Goal: Navigation & Orientation: Find specific page/section

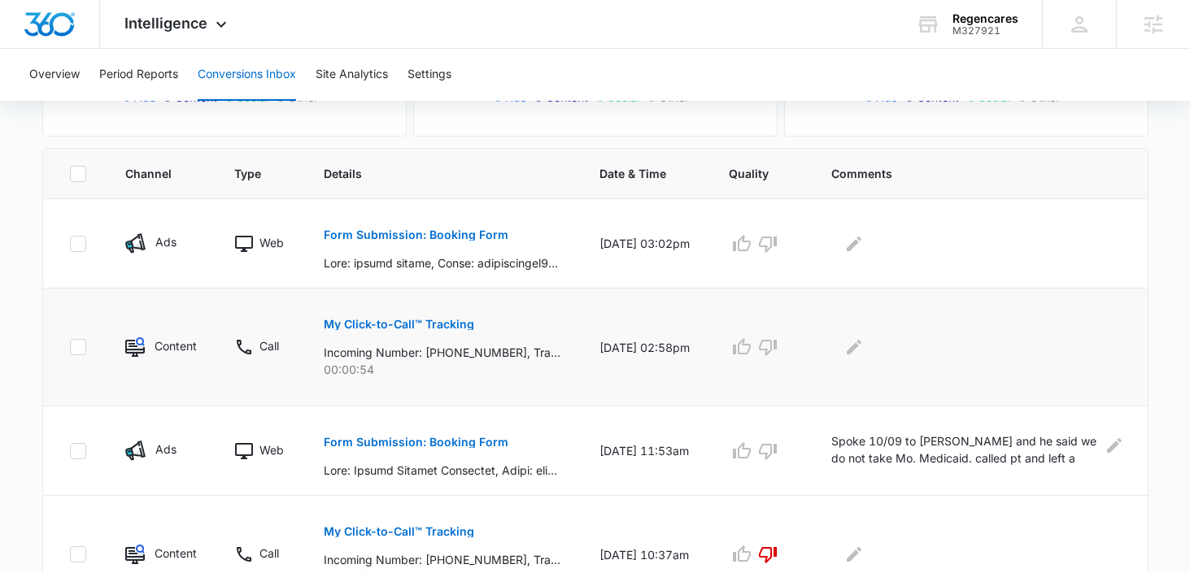
scroll to position [320, 0]
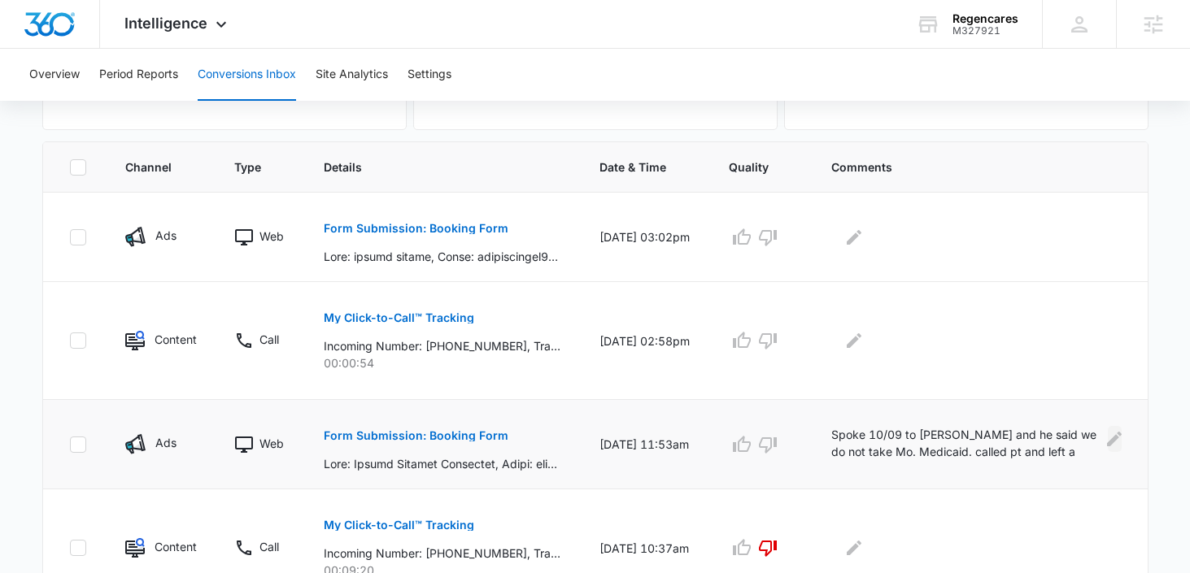
click at [1117, 434] on icon "Edit Comments" at bounding box center [1114, 439] width 20 height 20
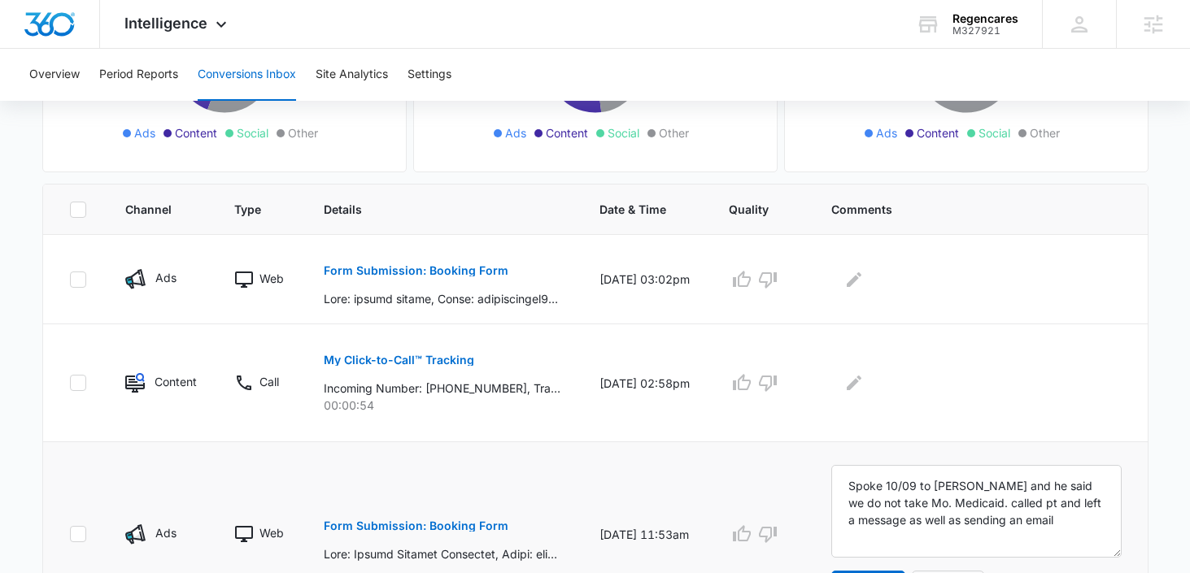
scroll to position [253, 0]
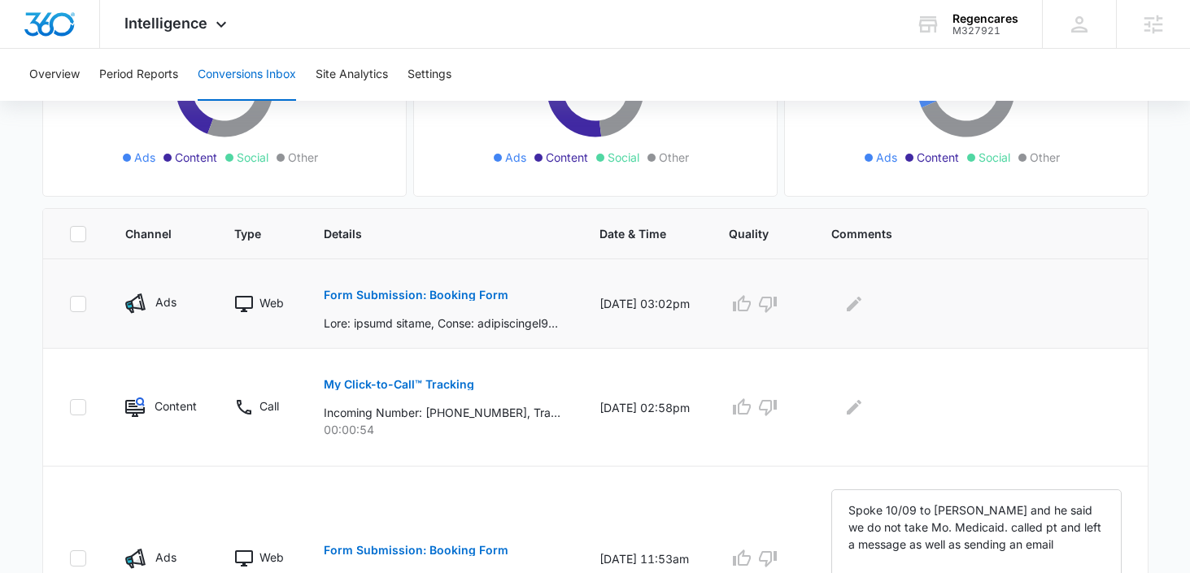
click at [415, 290] on p "Form Submission: Booking Form" at bounding box center [416, 294] width 185 height 11
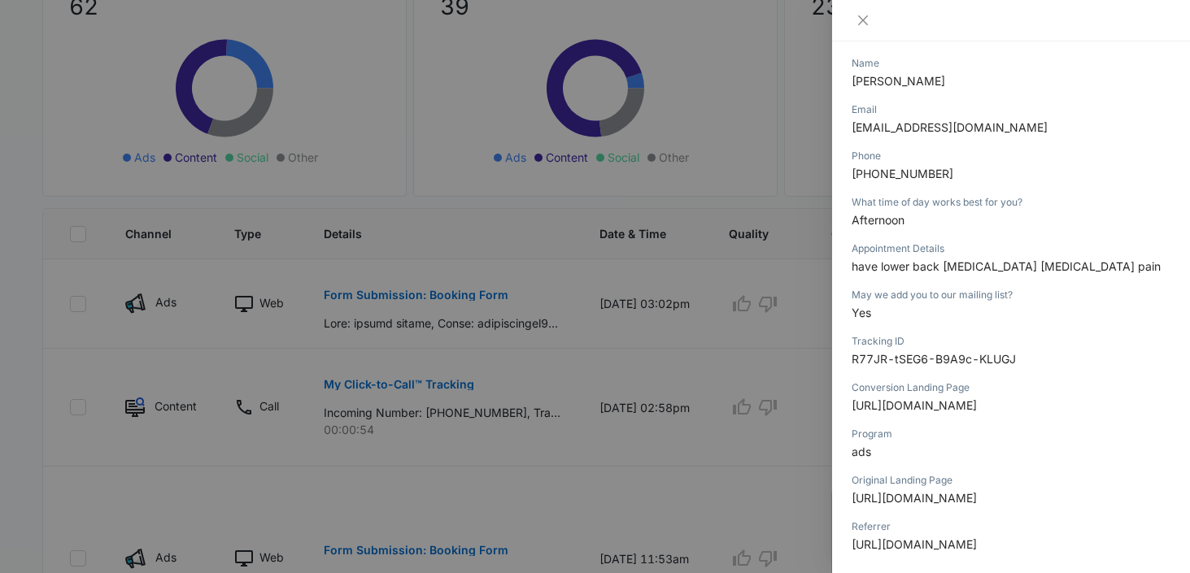
scroll to position [322, 0]
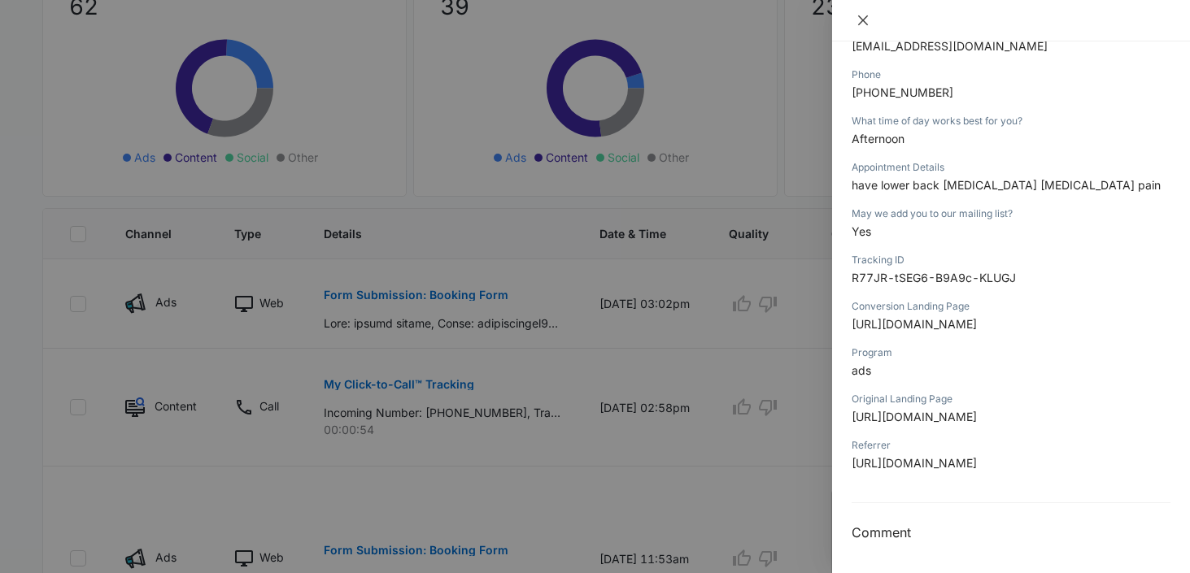
click at [859, 18] on icon "close" at bounding box center [862, 20] width 13 height 13
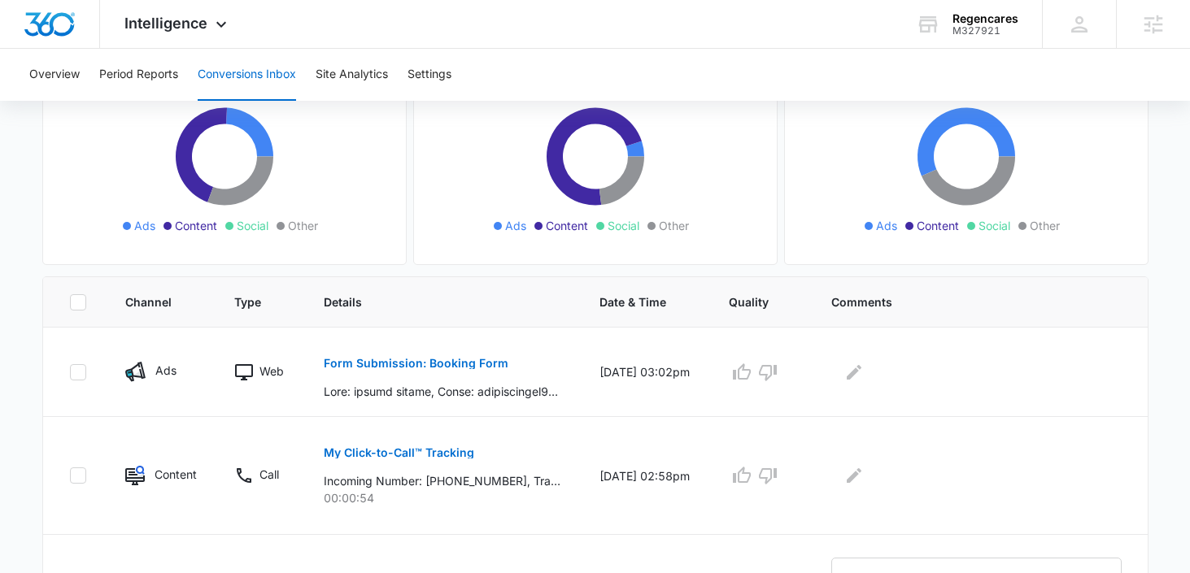
scroll to position [50, 0]
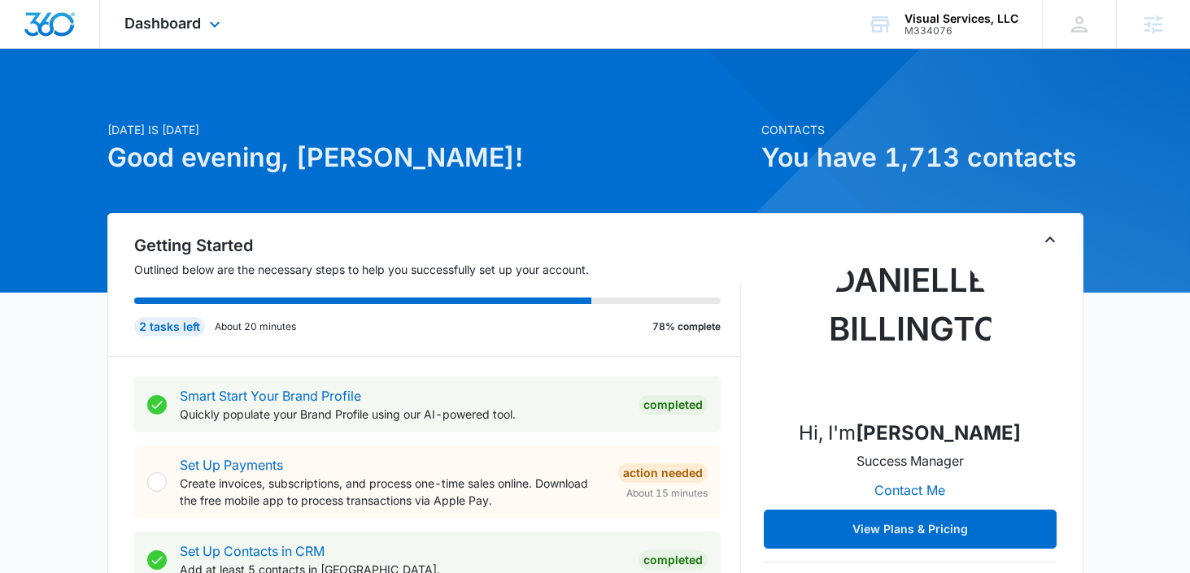
click at [186, 33] on div "Dashboard Apps Reputation Websites Forms CRM Email Social Payments POS Content …" at bounding box center [174, 24] width 149 height 48
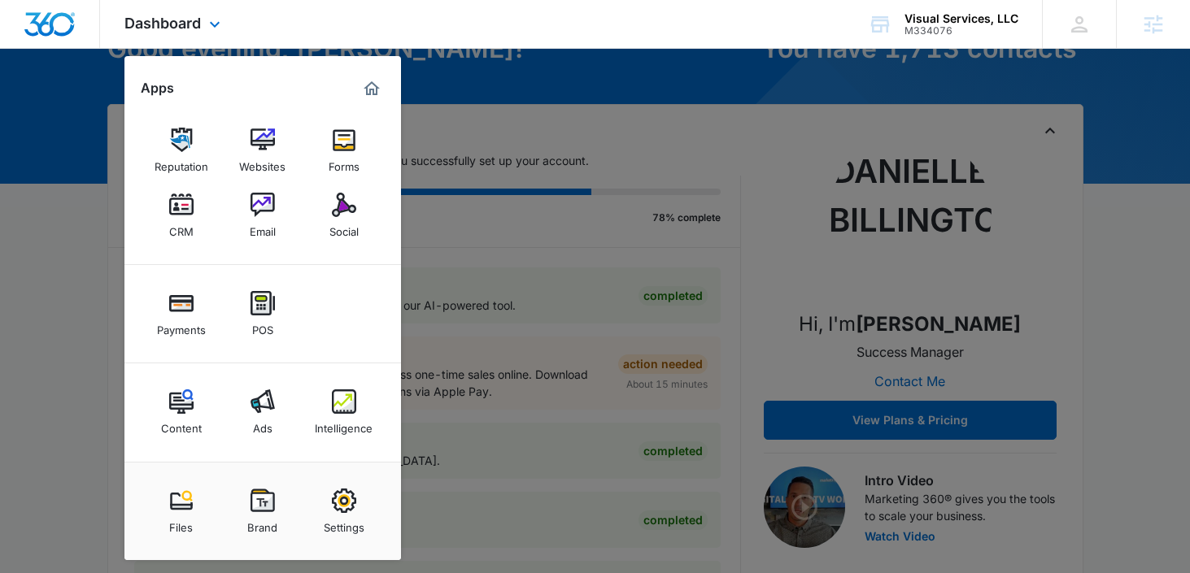
scroll to position [154, 0]
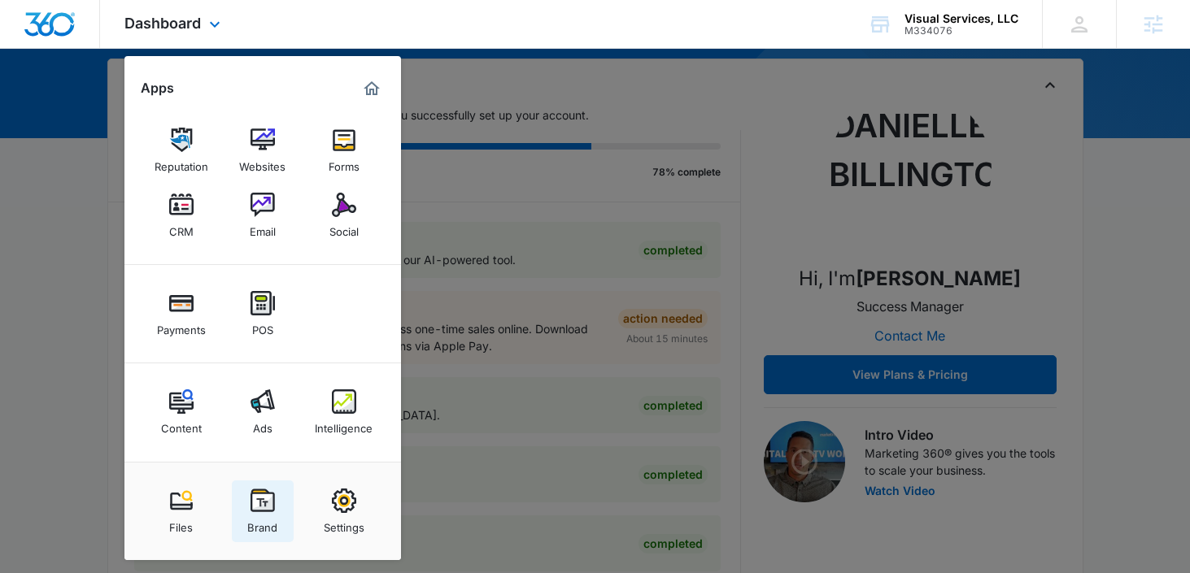
click at [261, 503] on img at bounding box center [262, 501] width 24 height 24
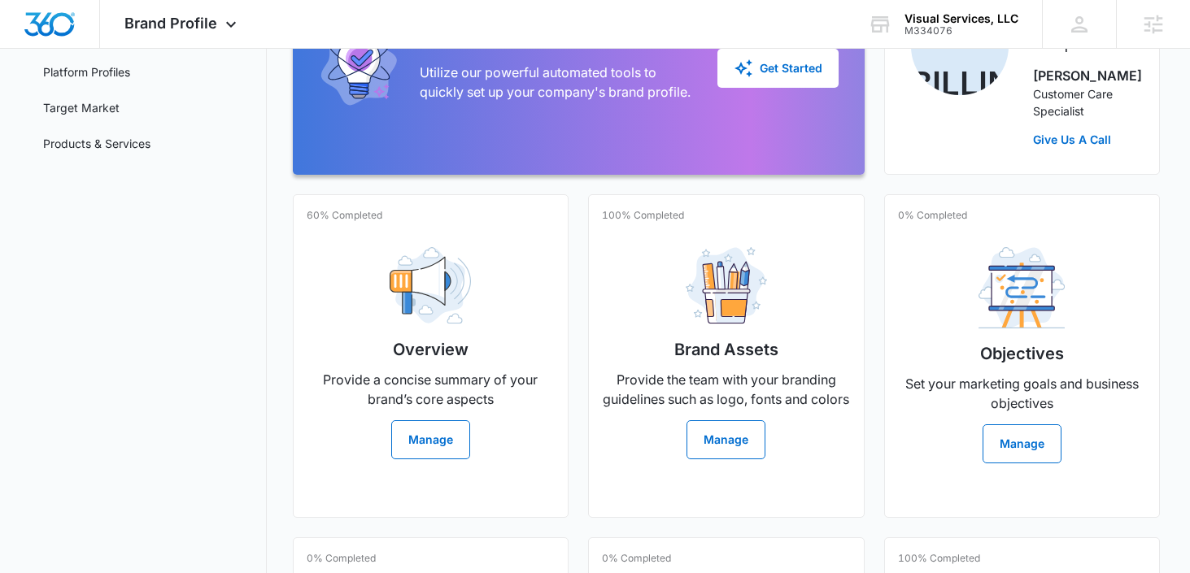
scroll to position [97, 0]
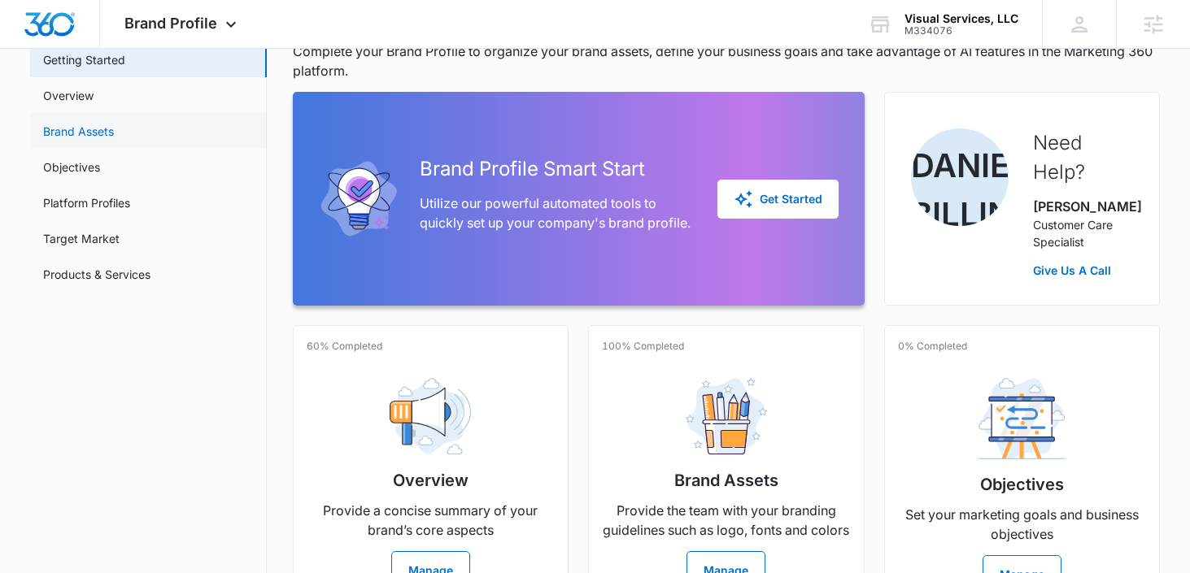
click at [87, 135] on link "Brand Assets" at bounding box center [78, 131] width 71 height 17
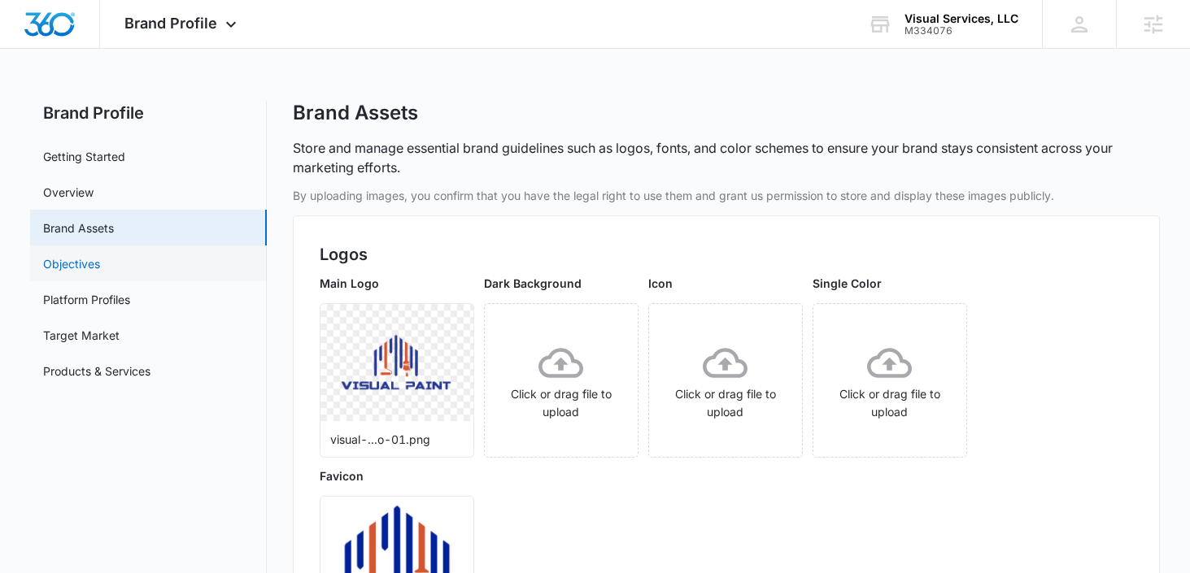
click at [85, 255] on link "Objectives" at bounding box center [71, 263] width 57 height 17
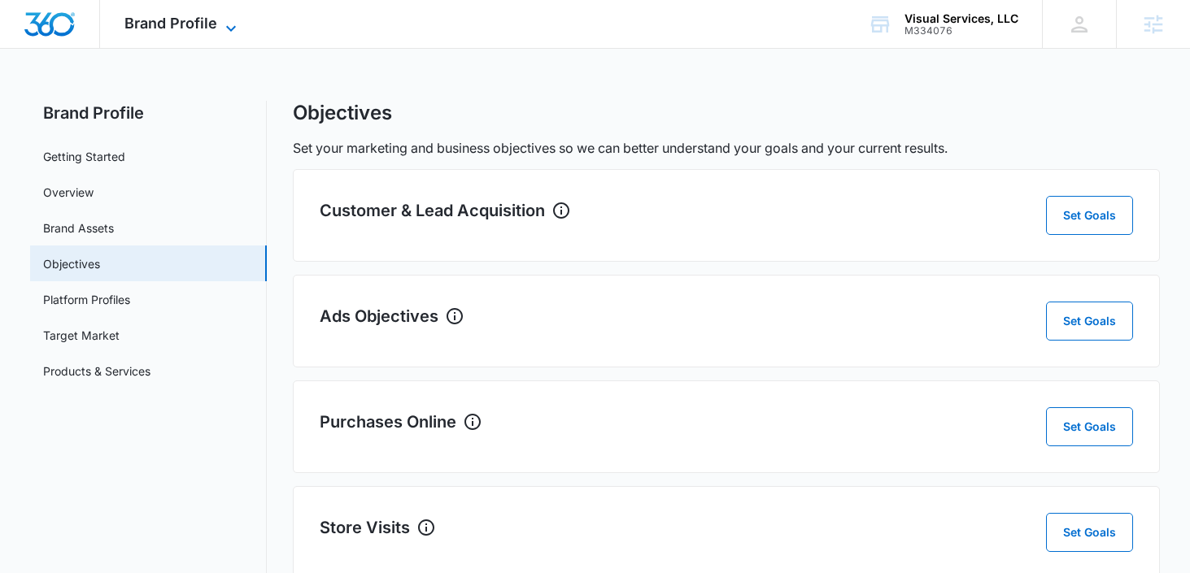
click at [180, 24] on span "Brand Profile" at bounding box center [170, 23] width 93 height 17
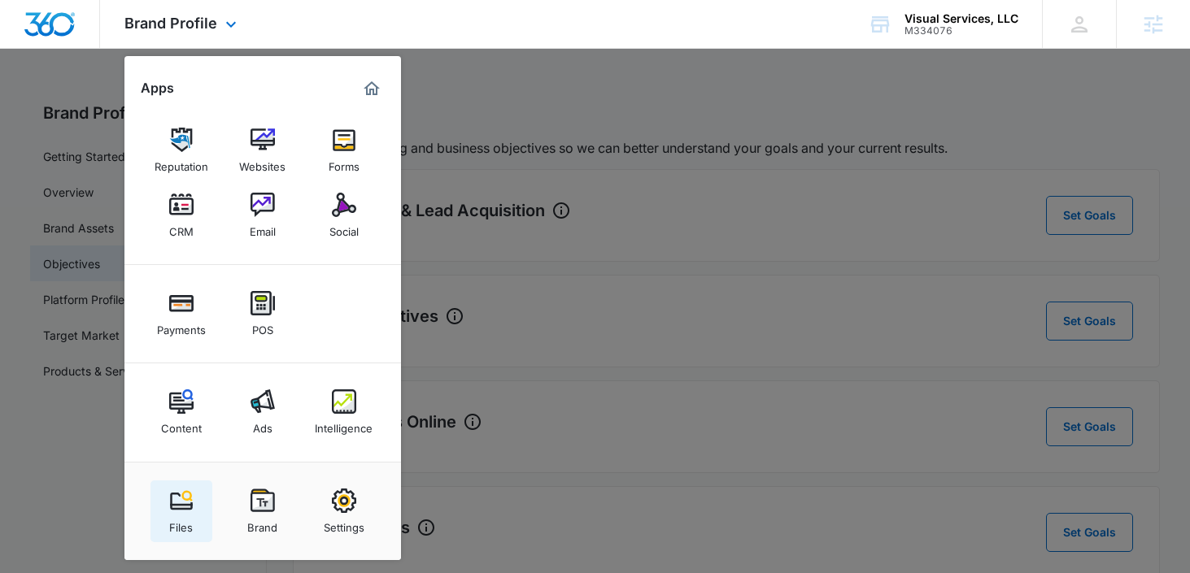
click at [182, 520] on div "Files" at bounding box center [181, 523] width 24 height 21
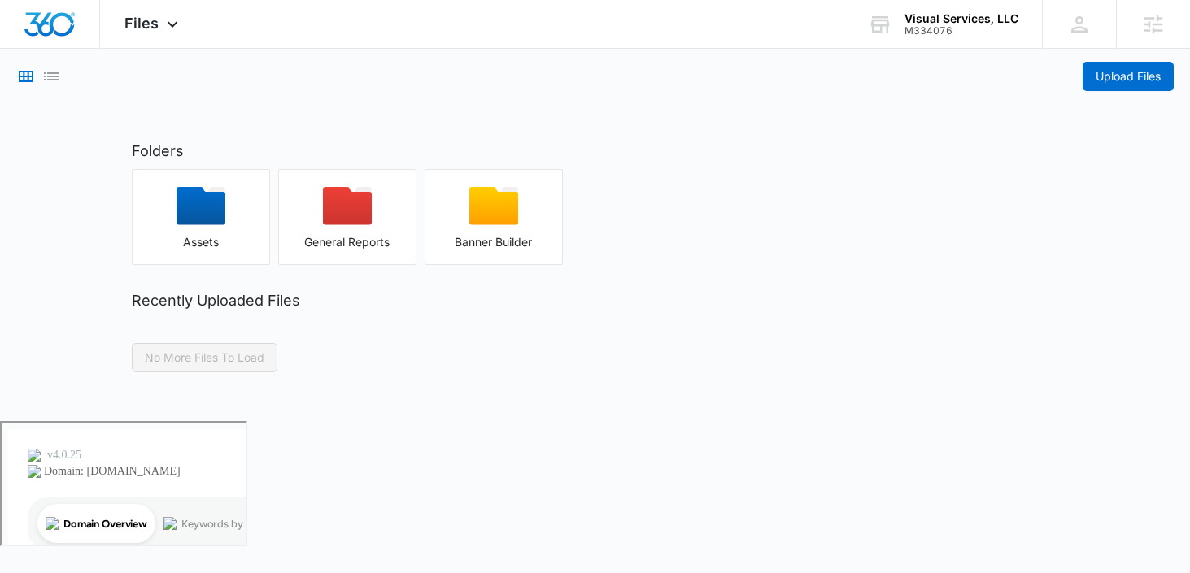
click at [182, 141] on h2 "Folders" at bounding box center [595, 151] width 927 height 22
click at [185, 232] on div "button" at bounding box center [201, 211] width 137 height 49
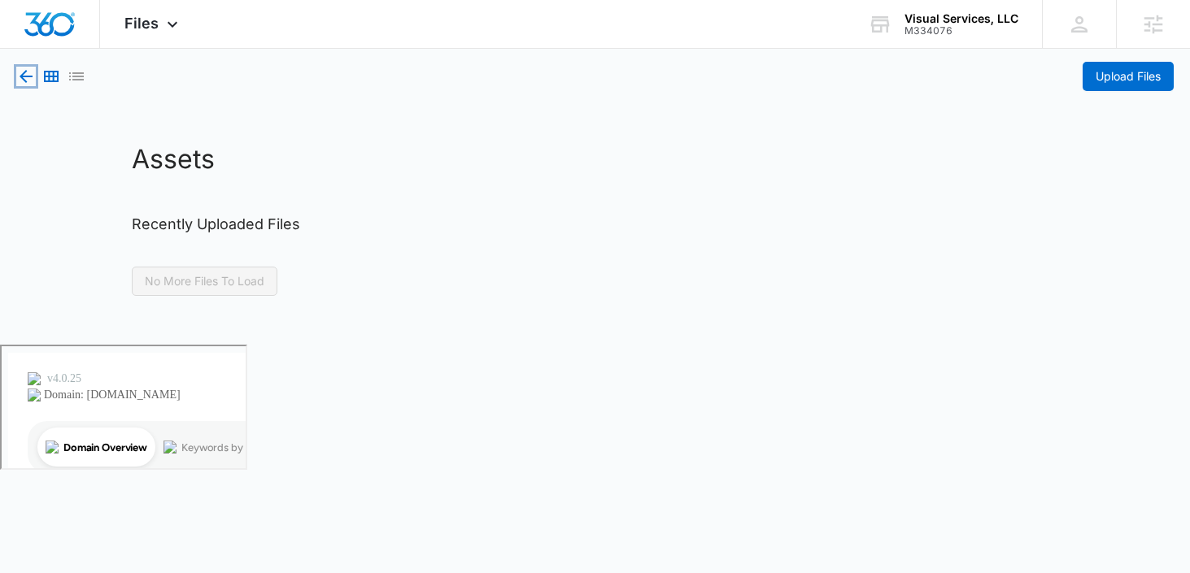
click at [28, 76] on icon "button" at bounding box center [26, 76] width 13 height 13
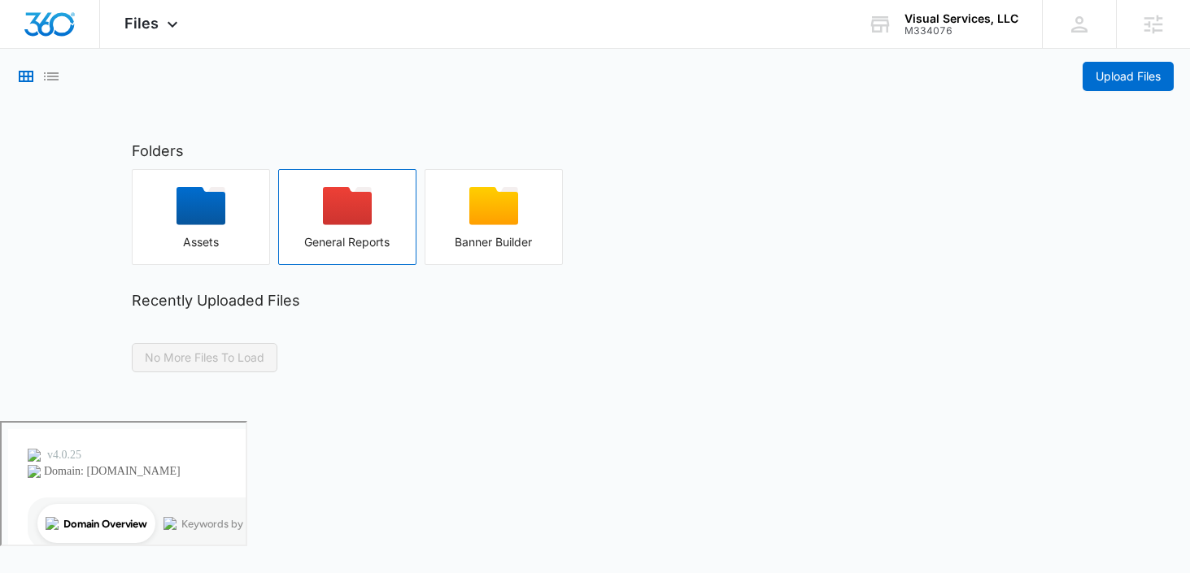
click at [345, 197] on icon "button" at bounding box center [347, 206] width 49 height 38
click at [471, 218] on icon "button" at bounding box center [493, 206] width 49 height 38
